Goal: Information Seeking & Learning: Learn about a topic

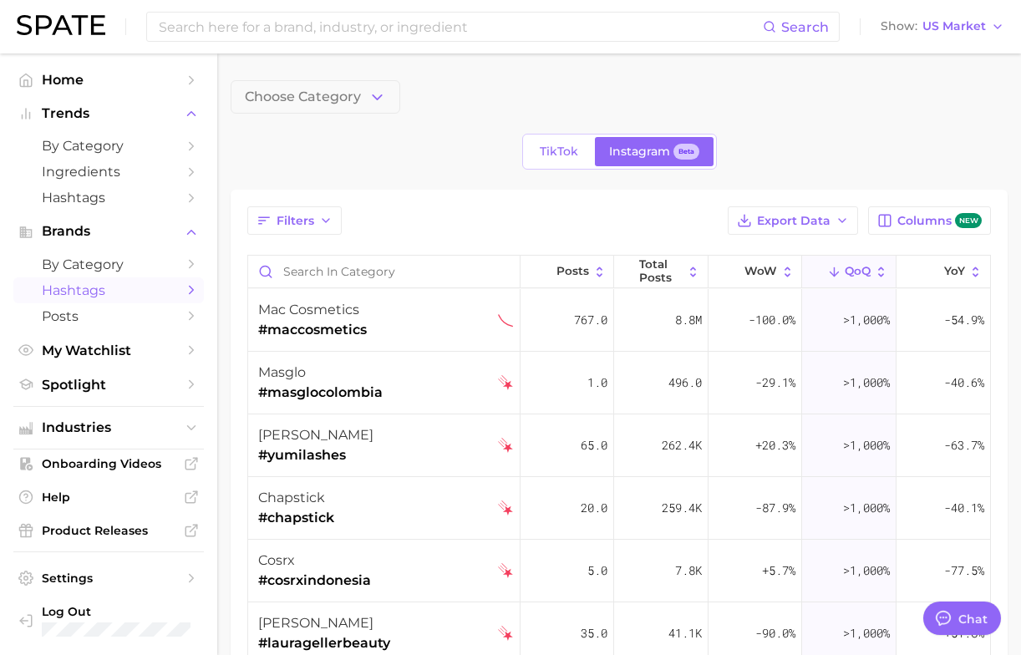
type textarea "x"
click at [299, 274] on input "Search in category" at bounding box center [384, 272] width 272 height 32
paste input "BaBylissPro"
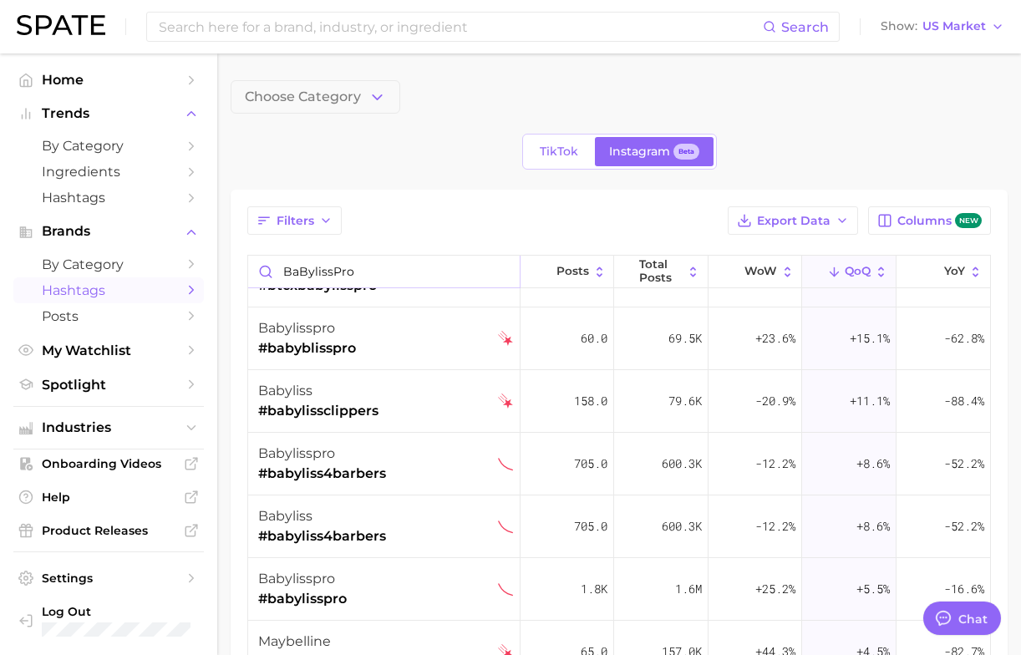
scroll to position [298, 0]
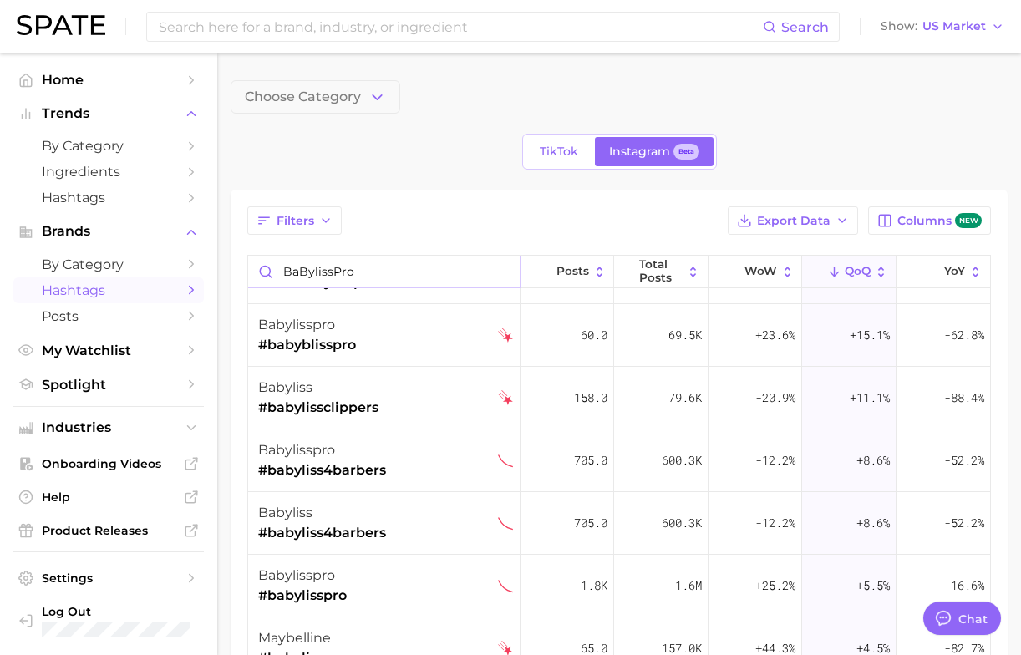
type input "BaBylissPro"
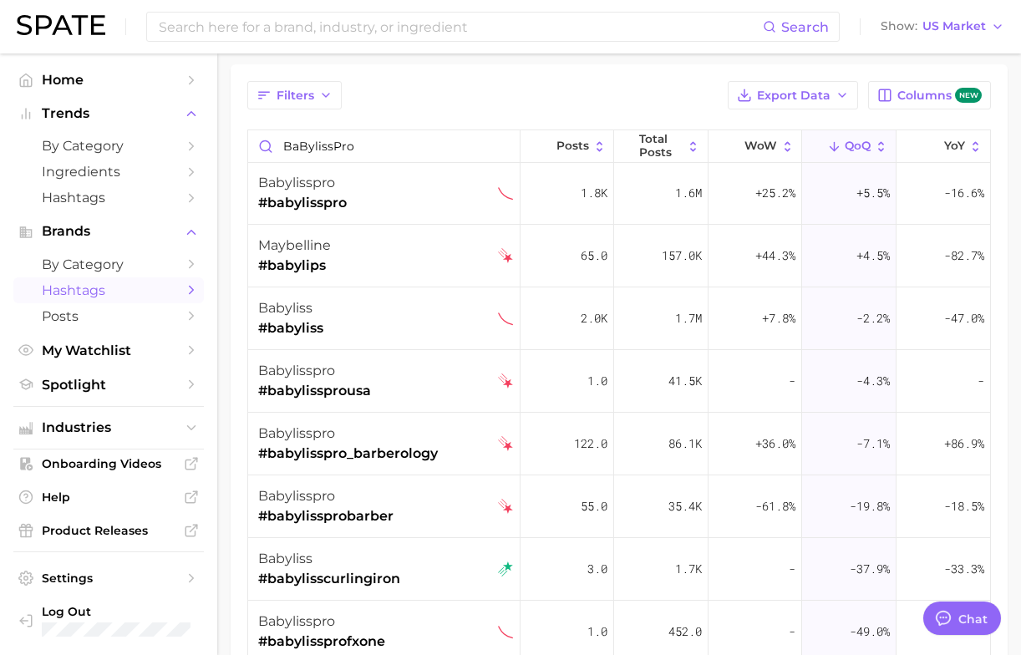
scroll to position [571, 0]
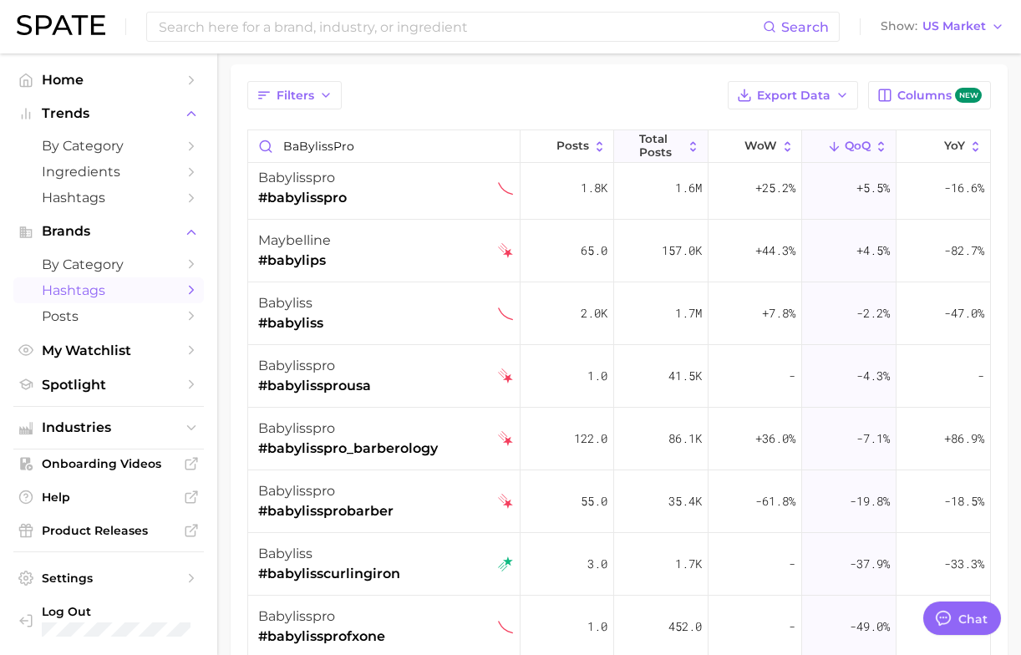
click at [663, 144] on span "Total Posts" at bounding box center [661, 146] width 44 height 26
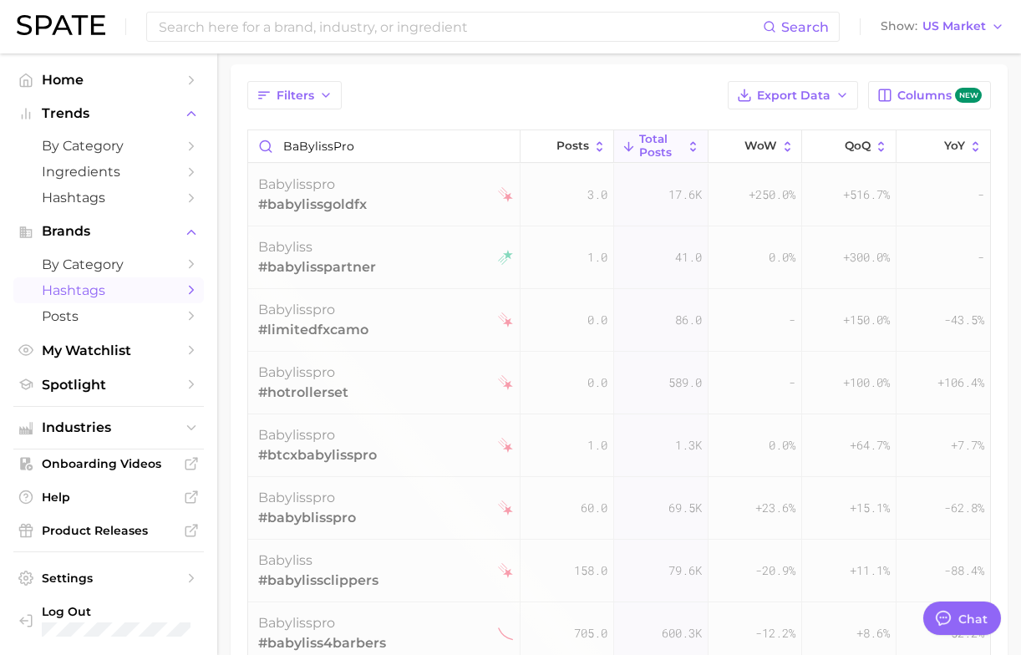
click at [663, 144] on span "Total Posts" at bounding box center [661, 146] width 44 height 26
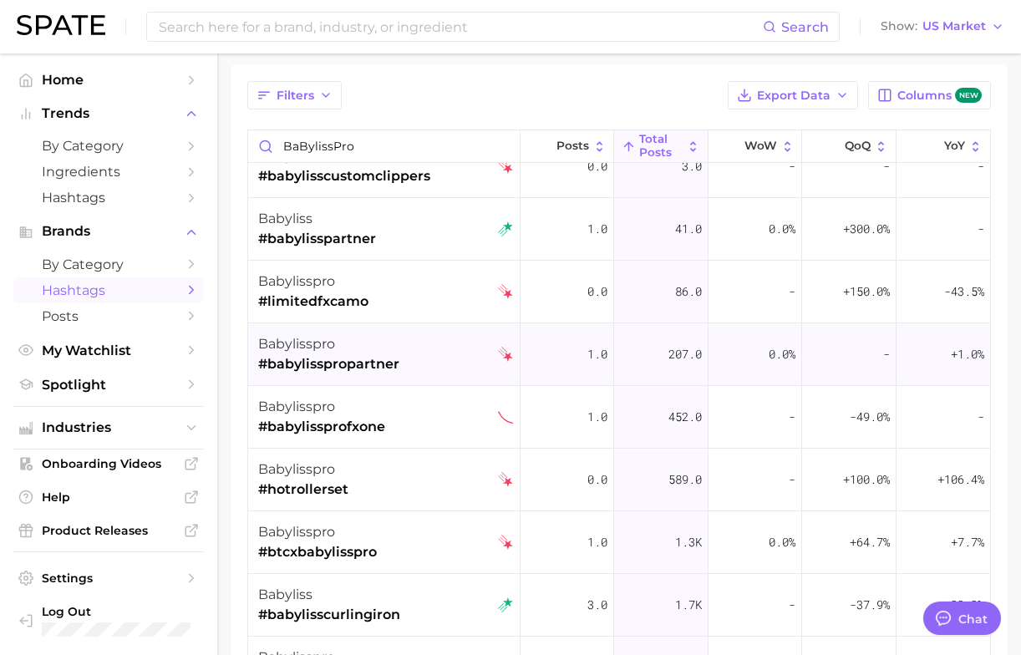
scroll to position [30, 0]
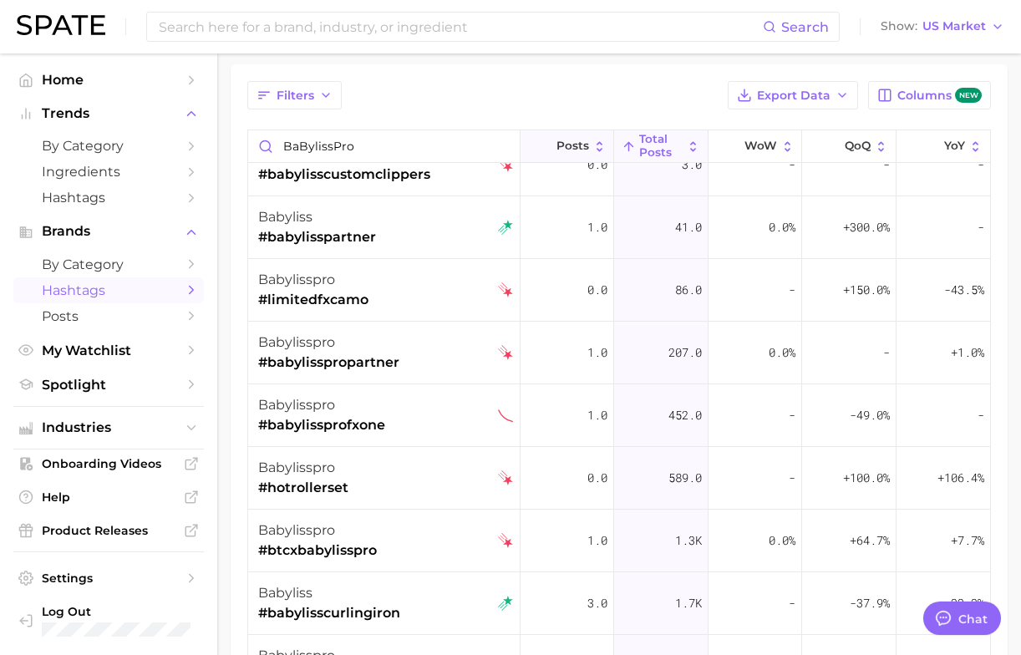
click at [553, 141] on icon at bounding box center [546, 147] width 14 height 14
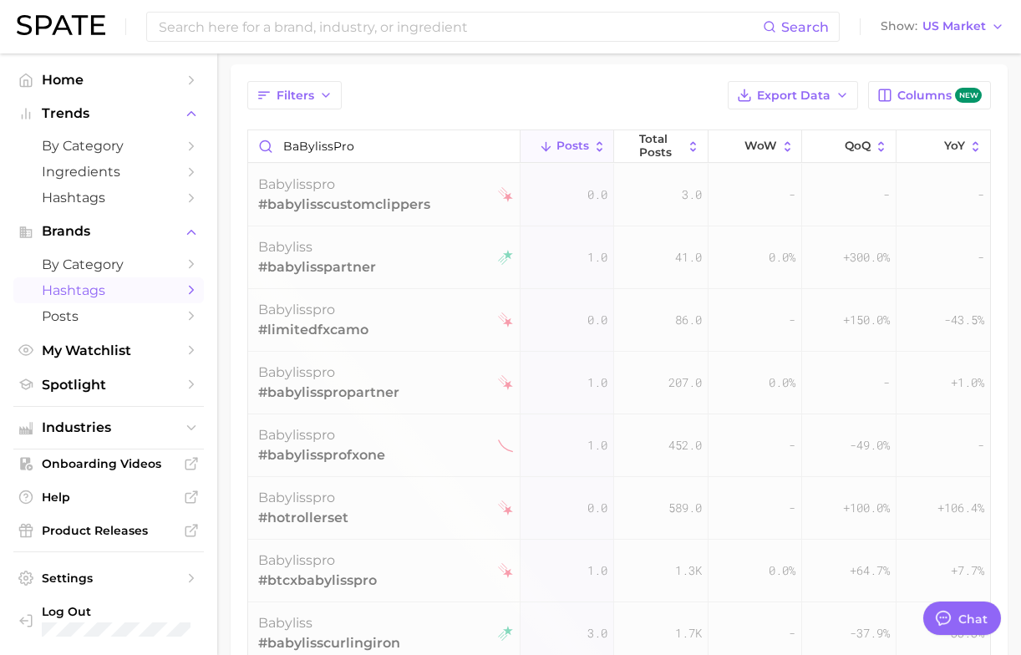
click at [553, 141] on icon at bounding box center [546, 147] width 14 height 14
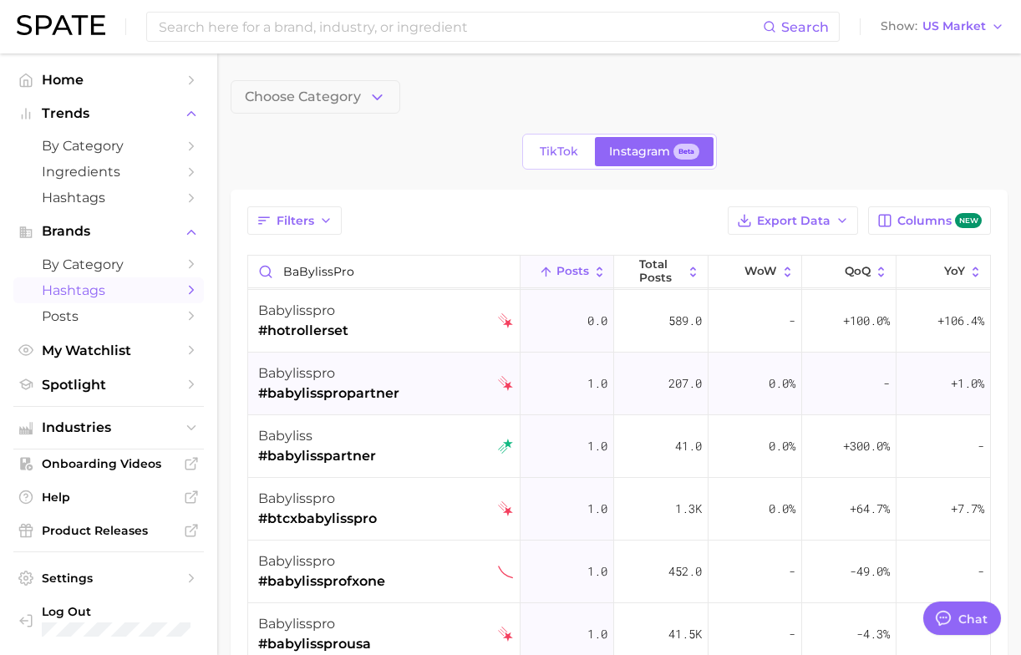
scroll to position [126, 0]
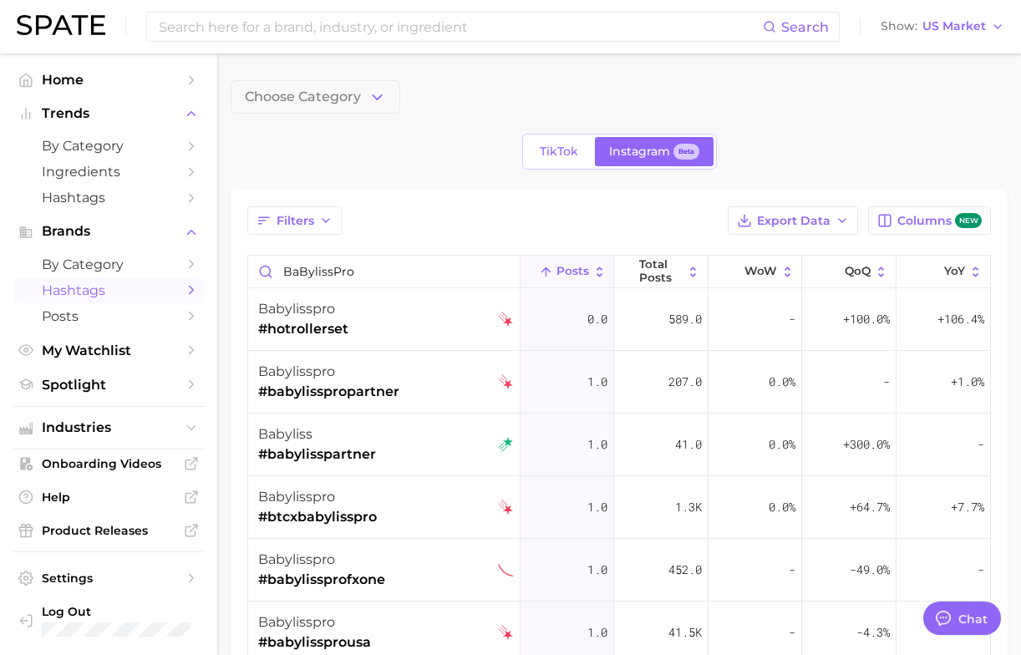
click at [542, 262] on button "Posts" at bounding box center [568, 272] width 94 height 33
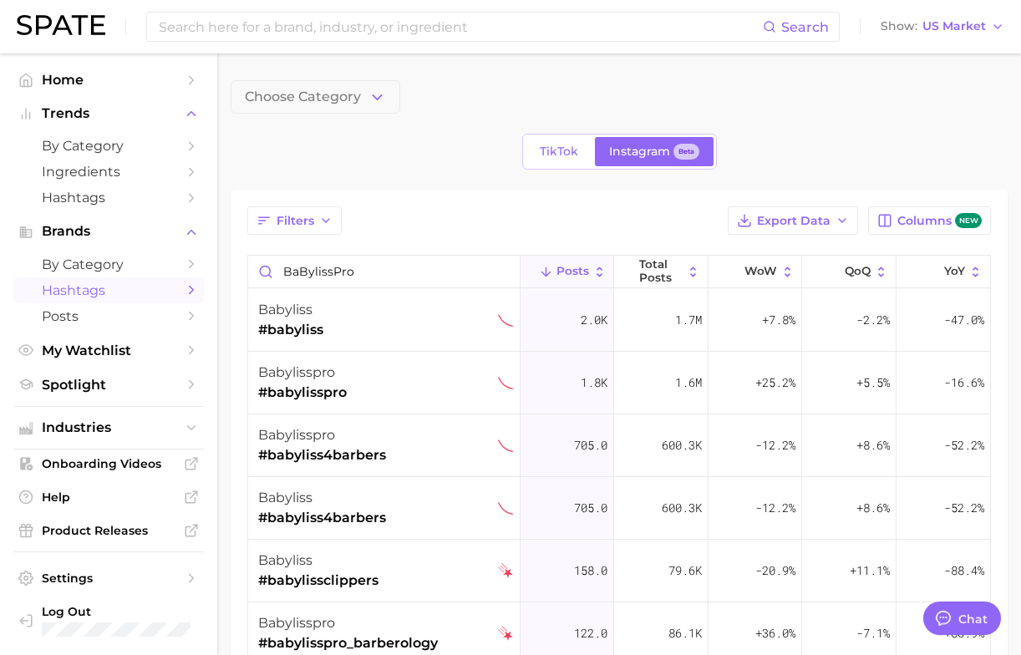
click at [571, 268] on span "Posts" at bounding box center [572, 271] width 33 height 13
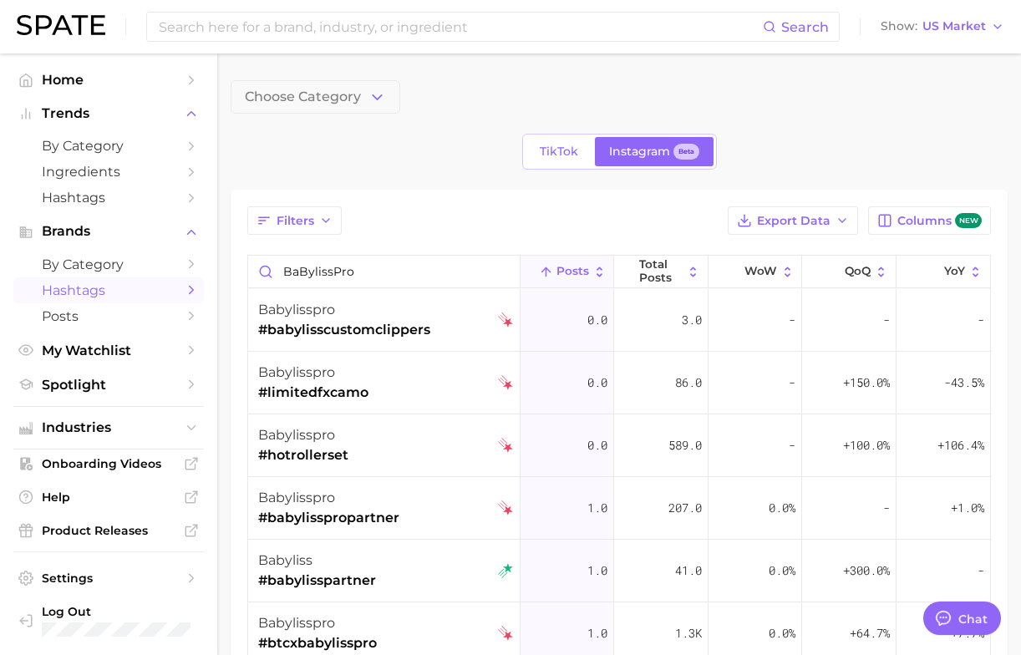
click at [571, 268] on span "Posts" at bounding box center [572, 271] width 33 height 13
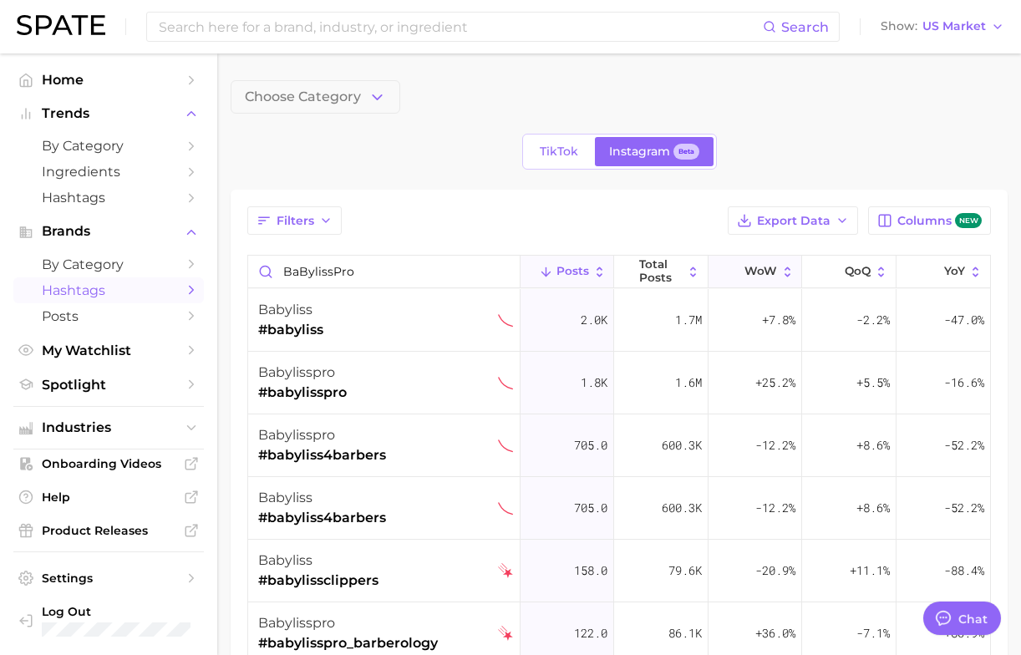
click at [760, 269] on span "WoW" at bounding box center [761, 271] width 33 height 13
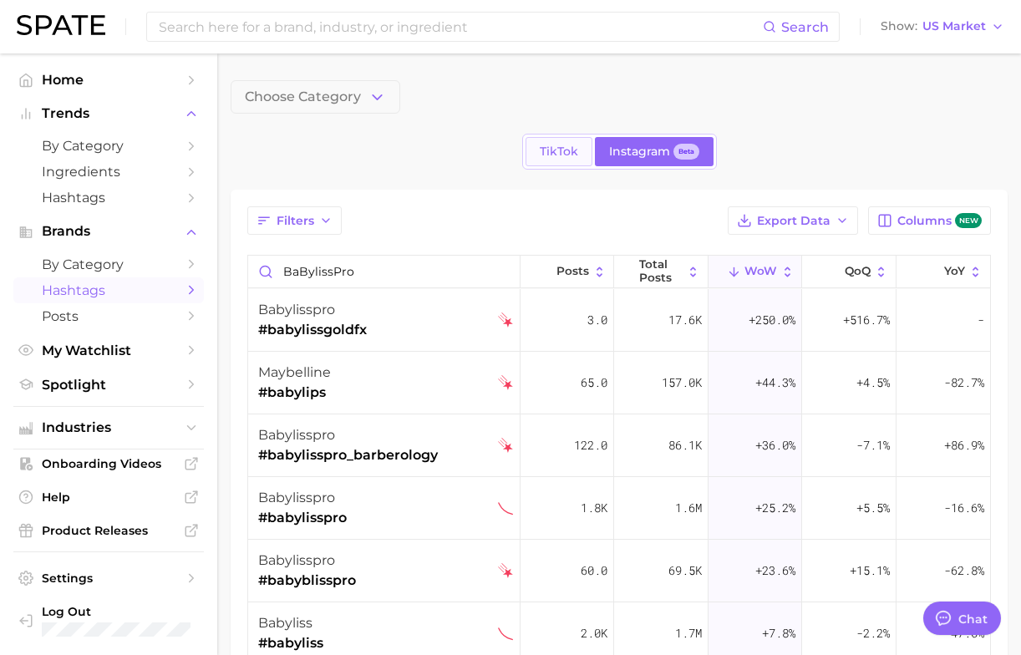
click at [553, 144] on link "TikTok" at bounding box center [559, 151] width 67 height 29
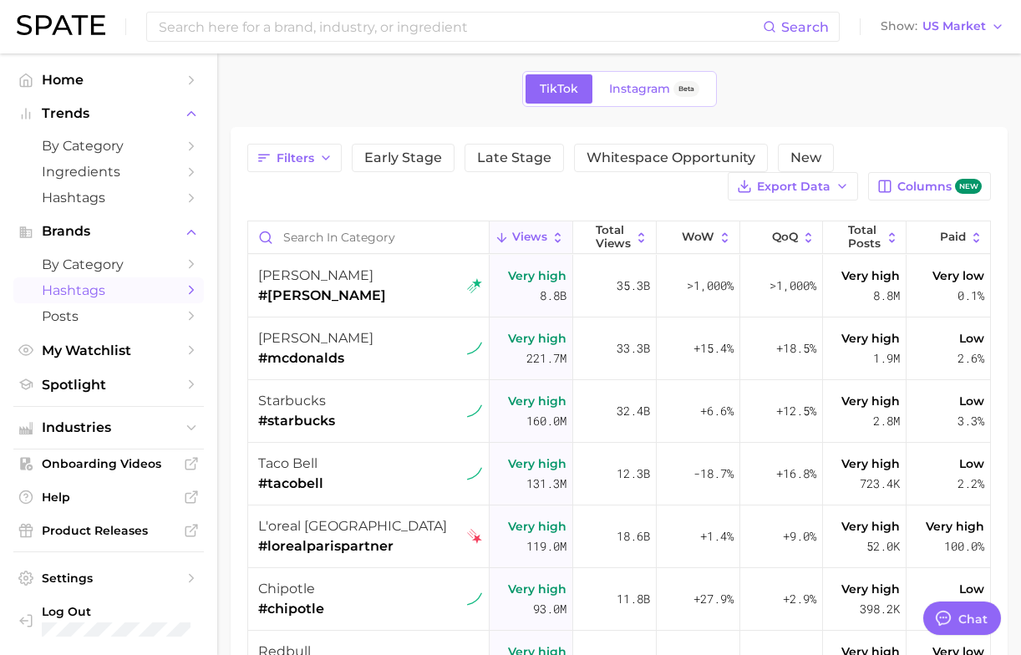
scroll to position [66, 0]
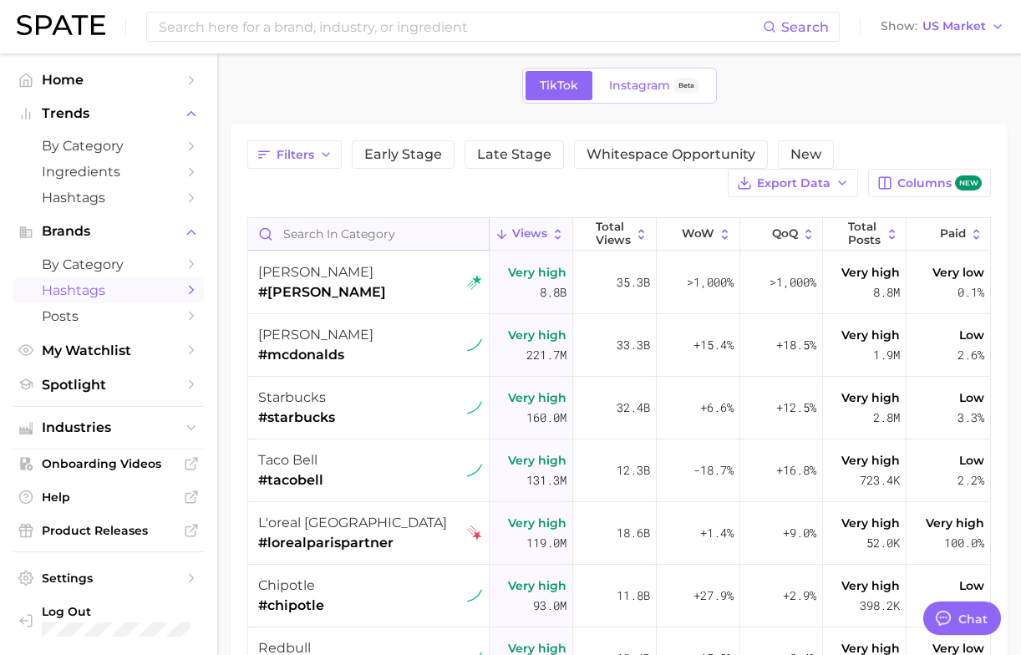
click at [396, 231] on input "Search in category" at bounding box center [368, 234] width 241 height 32
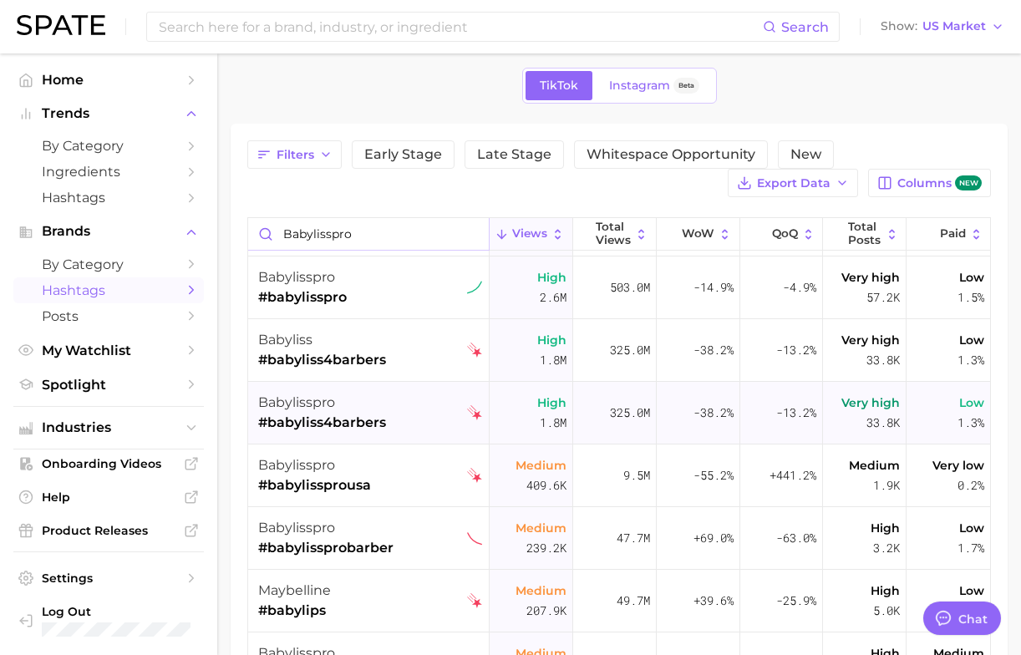
scroll to position [67, 0]
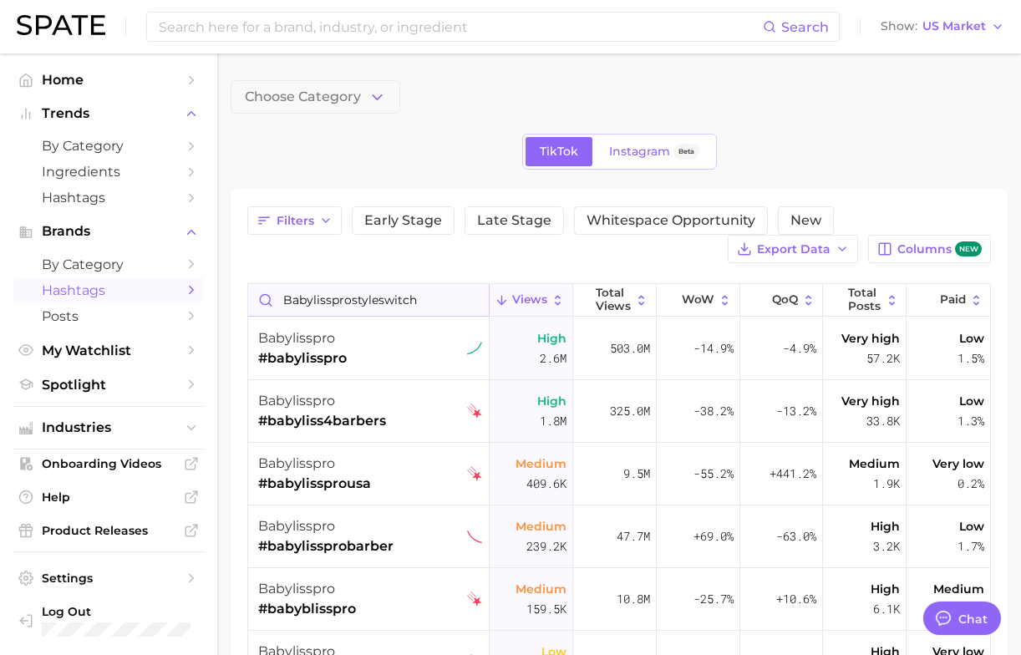
drag, startPoint x: 351, startPoint y: 301, endPoint x: 257, endPoint y: 299, distance: 93.6
click at [257, 299] on input "babylissprostyleswitch" at bounding box center [368, 300] width 241 height 32
type input "styleswitch"
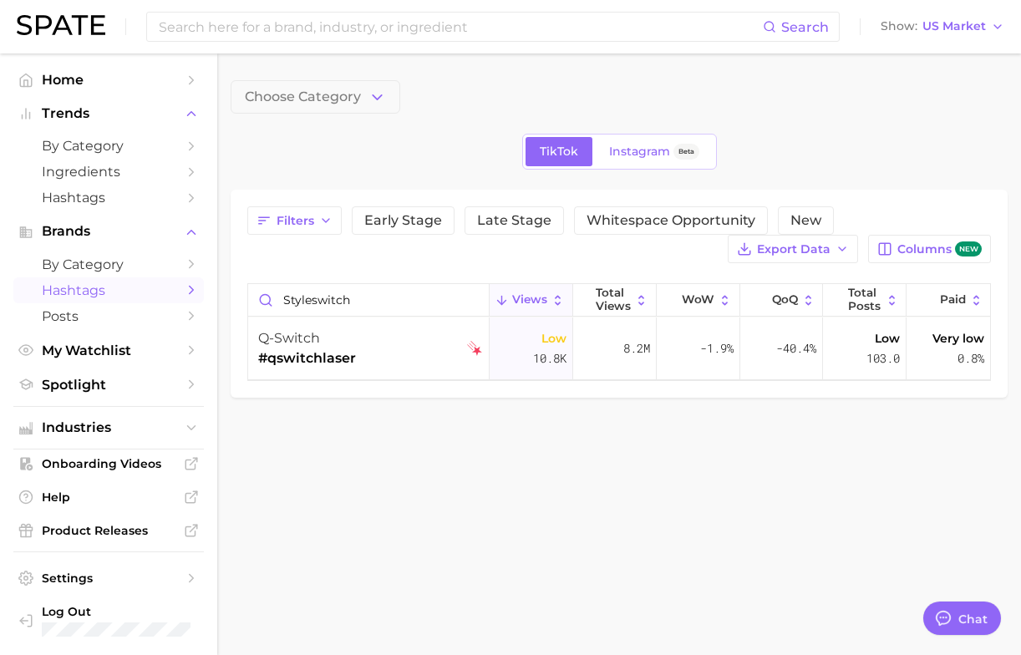
click at [354, 273] on div "Filters Early Stage Late Stage Whitespace Opportunity New Export Data Columns n…" at bounding box center [619, 293] width 744 height 175
click at [211, 27] on input at bounding box center [460, 27] width 606 height 28
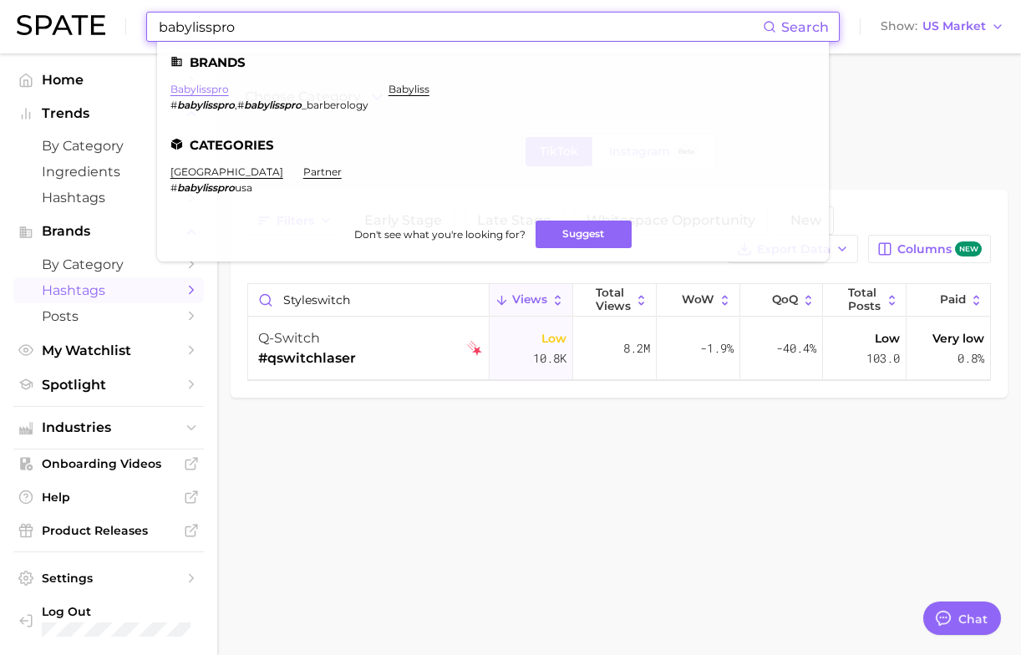
type input "babylisspro"
click at [188, 94] on link "babylisspro" at bounding box center [199, 89] width 58 height 13
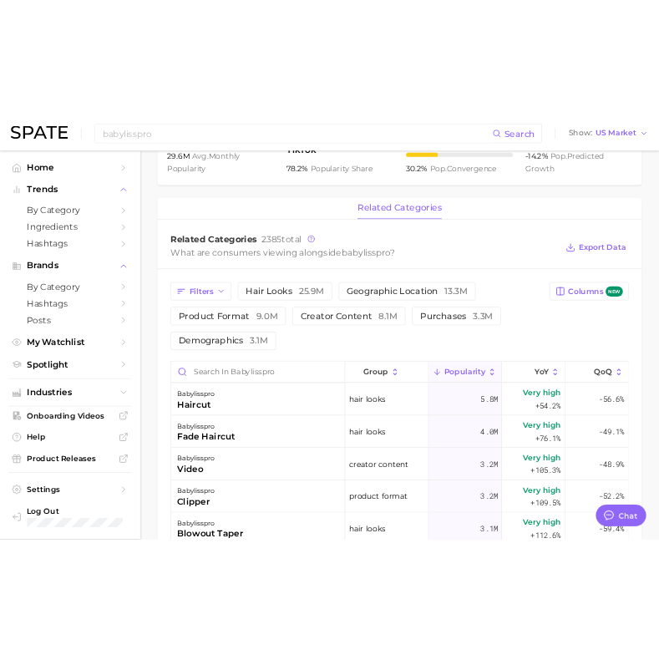
scroll to position [639, 0]
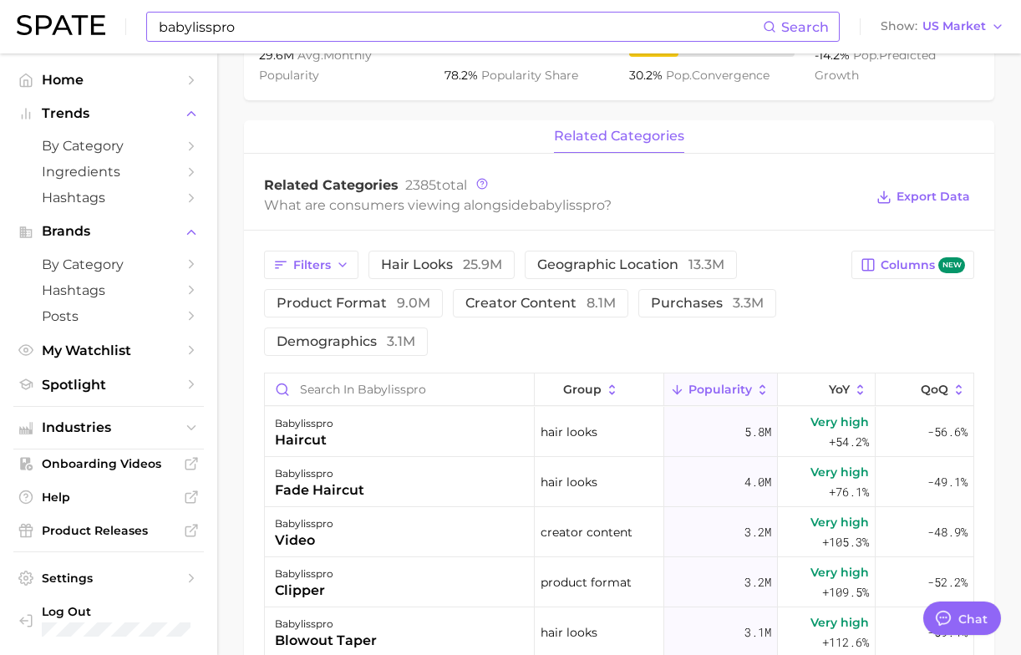
type textarea "x"
